Goal: Find specific page/section: Find specific page/section

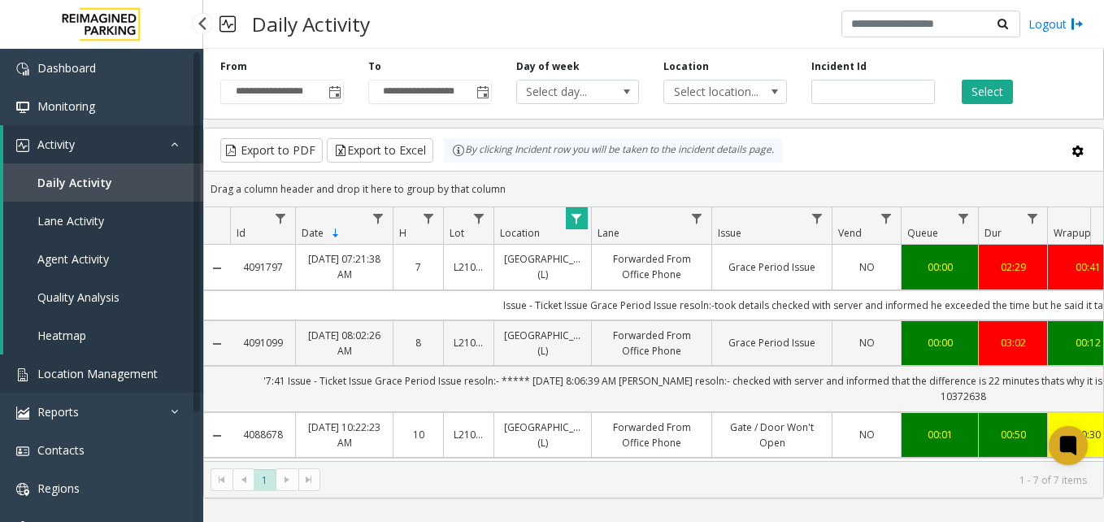
click at [82, 371] on span "Location Management" at bounding box center [97, 373] width 120 height 15
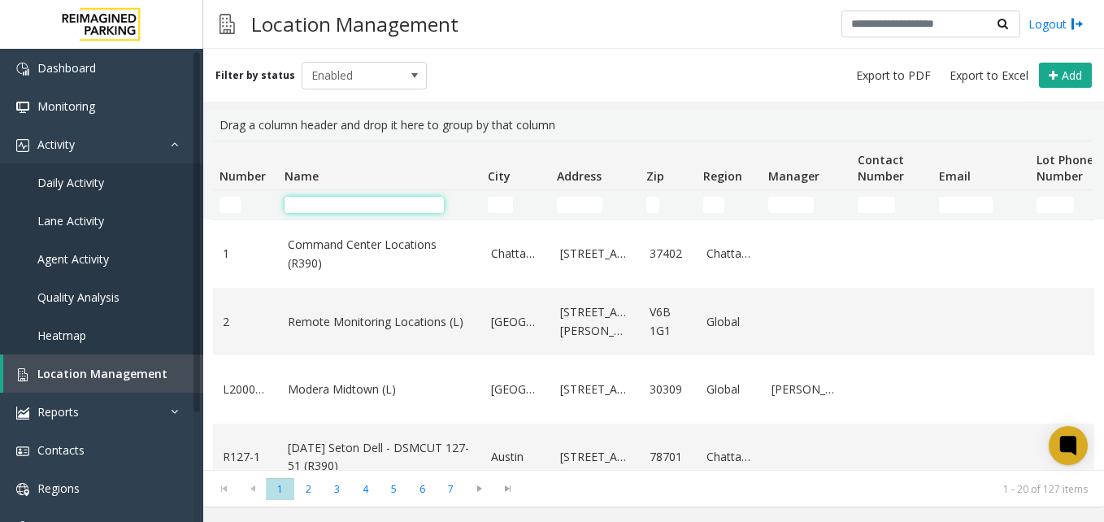
click at [322, 204] on input "Name Filter" at bounding box center [363, 205] width 159 height 16
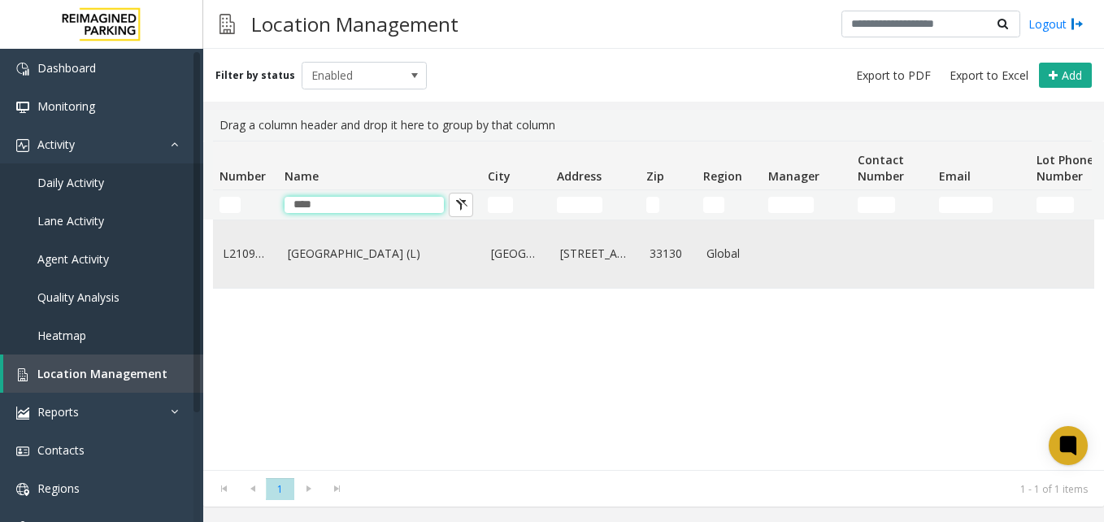
type input "****"
click at [350, 254] on link "[GEOGRAPHIC_DATA] (L)" at bounding box center [380, 254] width 184 height 18
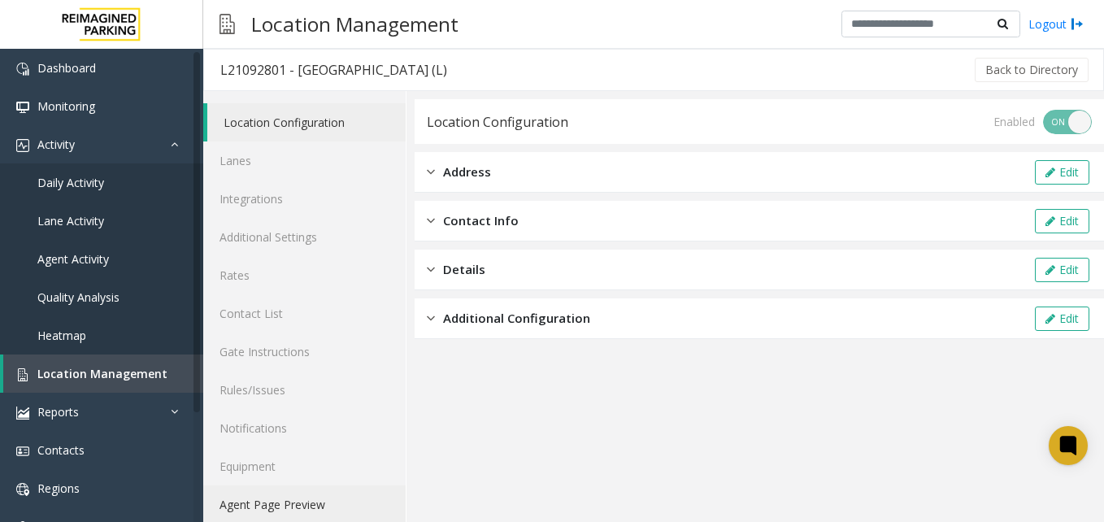
click at [282, 502] on link "Agent Page Preview" at bounding box center [304, 504] width 202 height 38
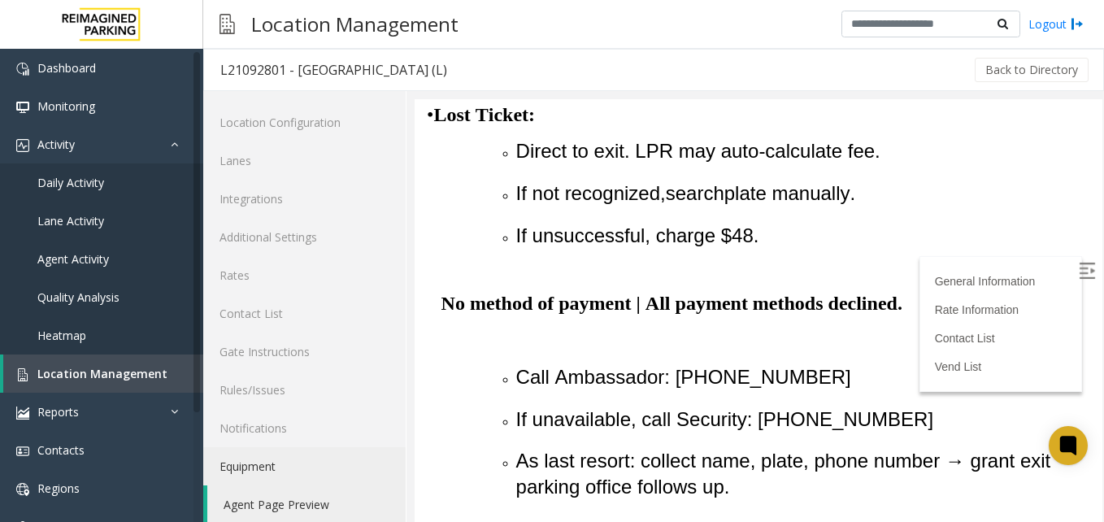
scroll to position [1707, 0]
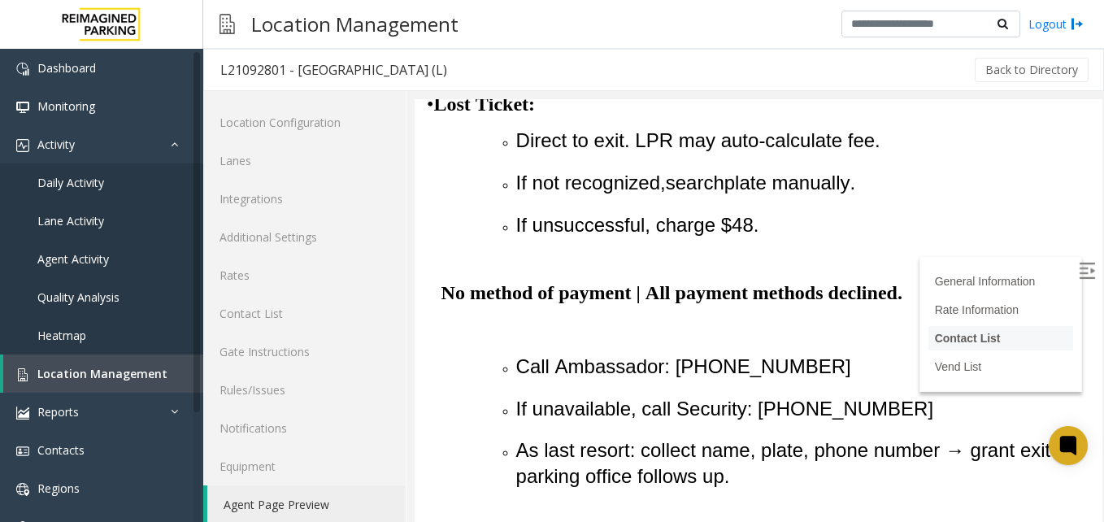
click at [955, 345] on li "Contact List" at bounding box center [1000, 338] width 145 height 24
click at [958, 329] on li "Contact List" at bounding box center [1000, 338] width 145 height 24
click at [951, 337] on link "Contact List" at bounding box center [968, 338] width 66 height 13
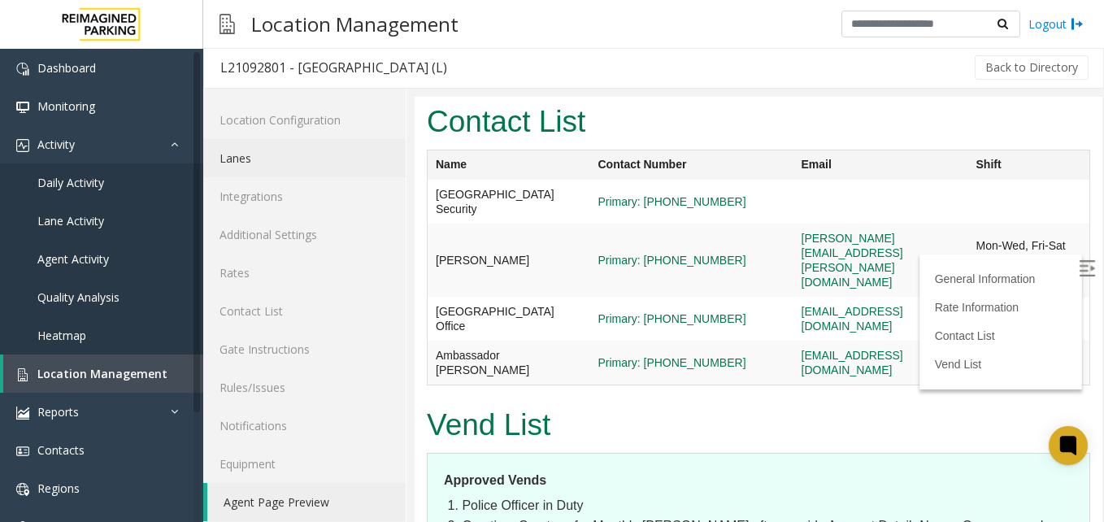
scroll to position [0, 0]
